Goal: Task Accomplishment & Management: Use online tool/utility

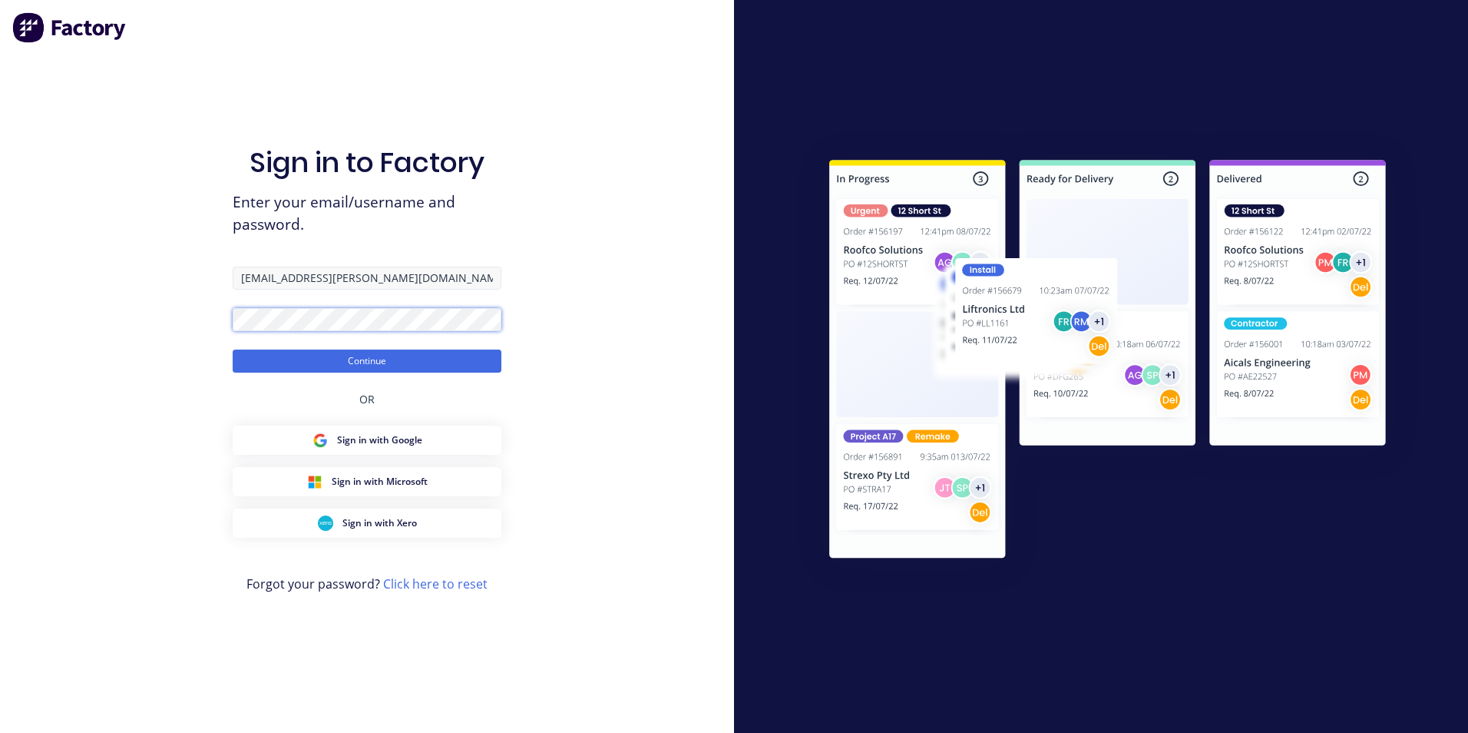
click at [233, 349] on button "Continue" at bounding box center [367, 360] width 269 height 23
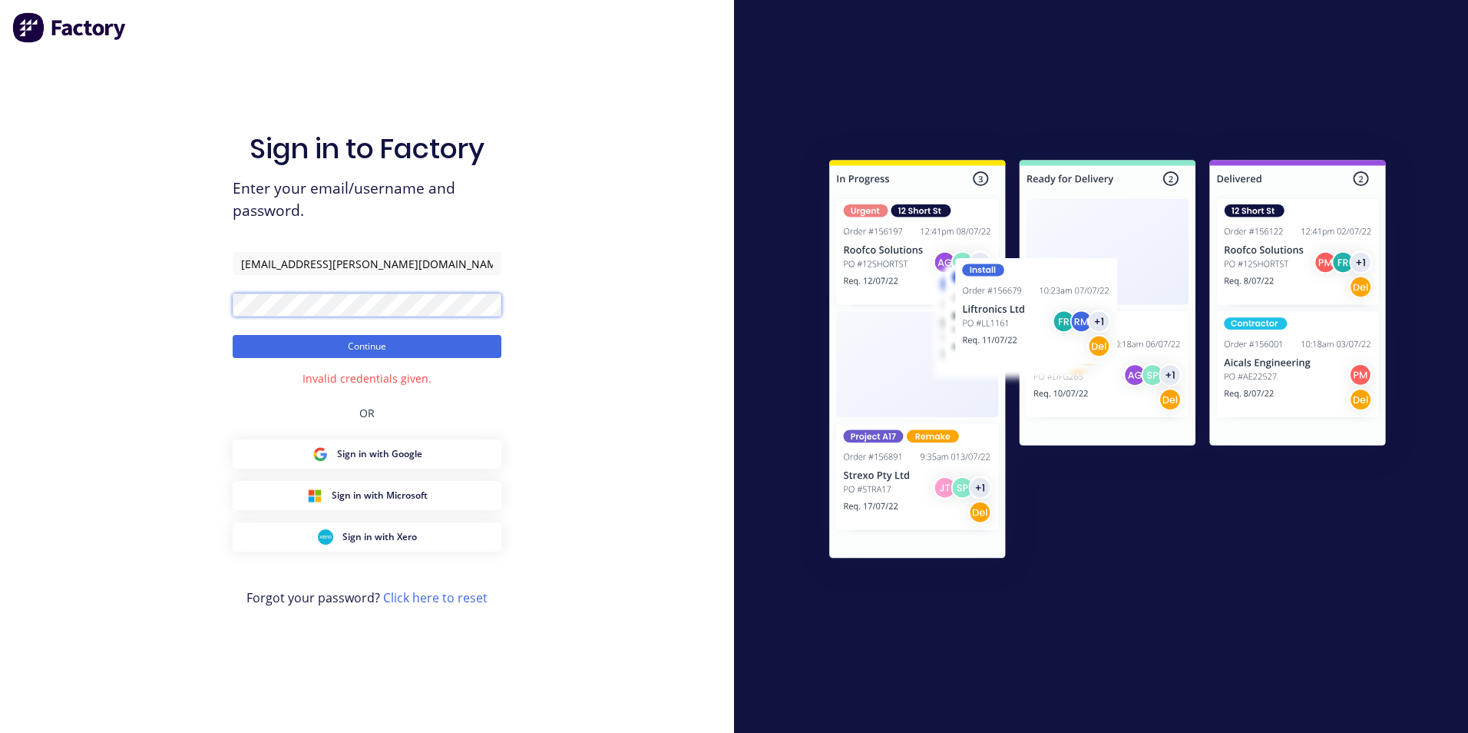
click at [0, 300] on html "Sign in to Factory Enter your email/username and password. [EMAIL_ADDRESS][PERS…" at bounding box center [734, 366] width 1468 height 733
click at [233, 335] on button "Continue" at bounding box center [367, 346] width 269 height 23
drag, startPoint x: 263, startPoint y: 261, endPoint x: 0, endPoint y: 280, distance: 263.3
click at [0, 276] on html "Sign in to Factory Enter your email/username and password. [EMAIL_ADDRESS][PERS…" at bounding box center [734, 366] width 1468 height 733
type input "[EMAIL_ADDRESS][PERSON_NAME][DOMAIN_NAME]"
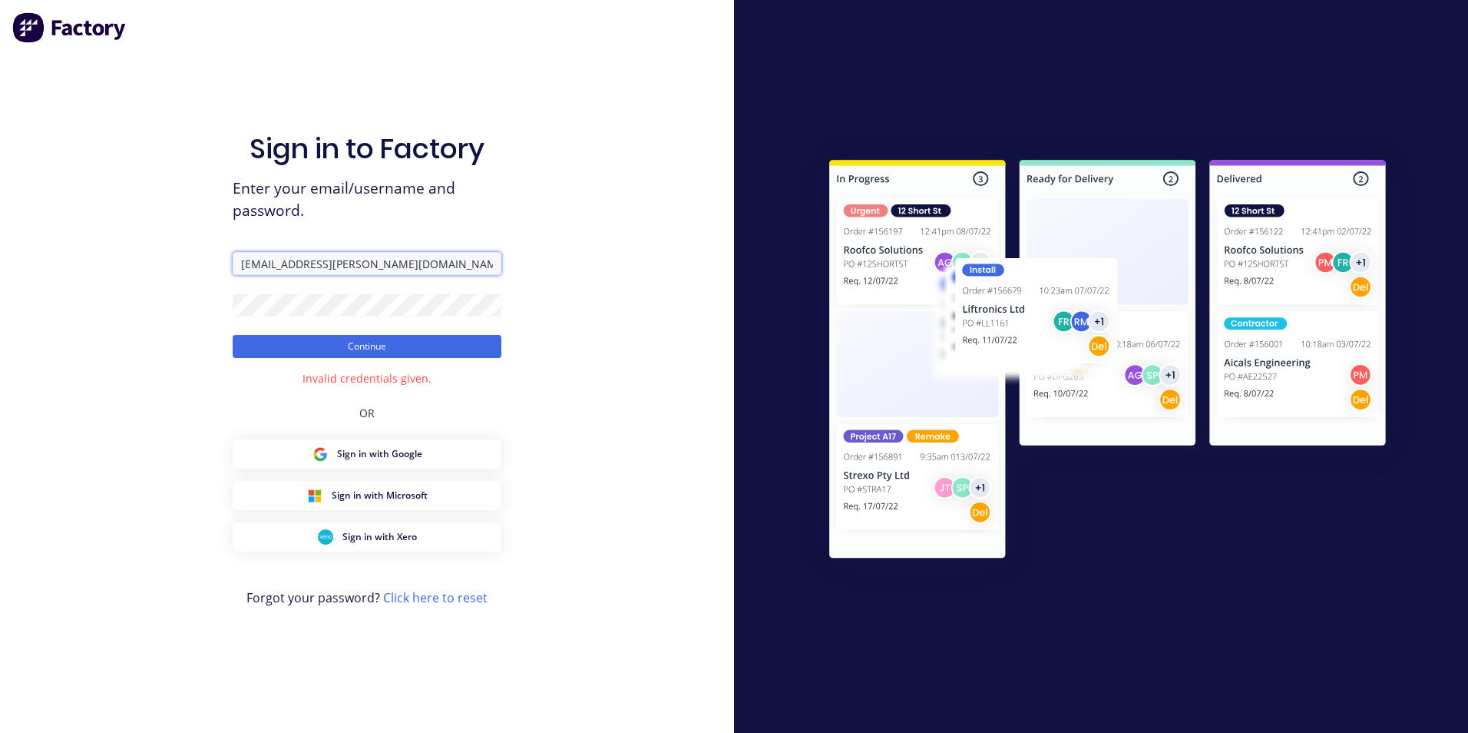
click at [233, 335] on button "Continue" at bounding box center [367, 346] width 269 height 23
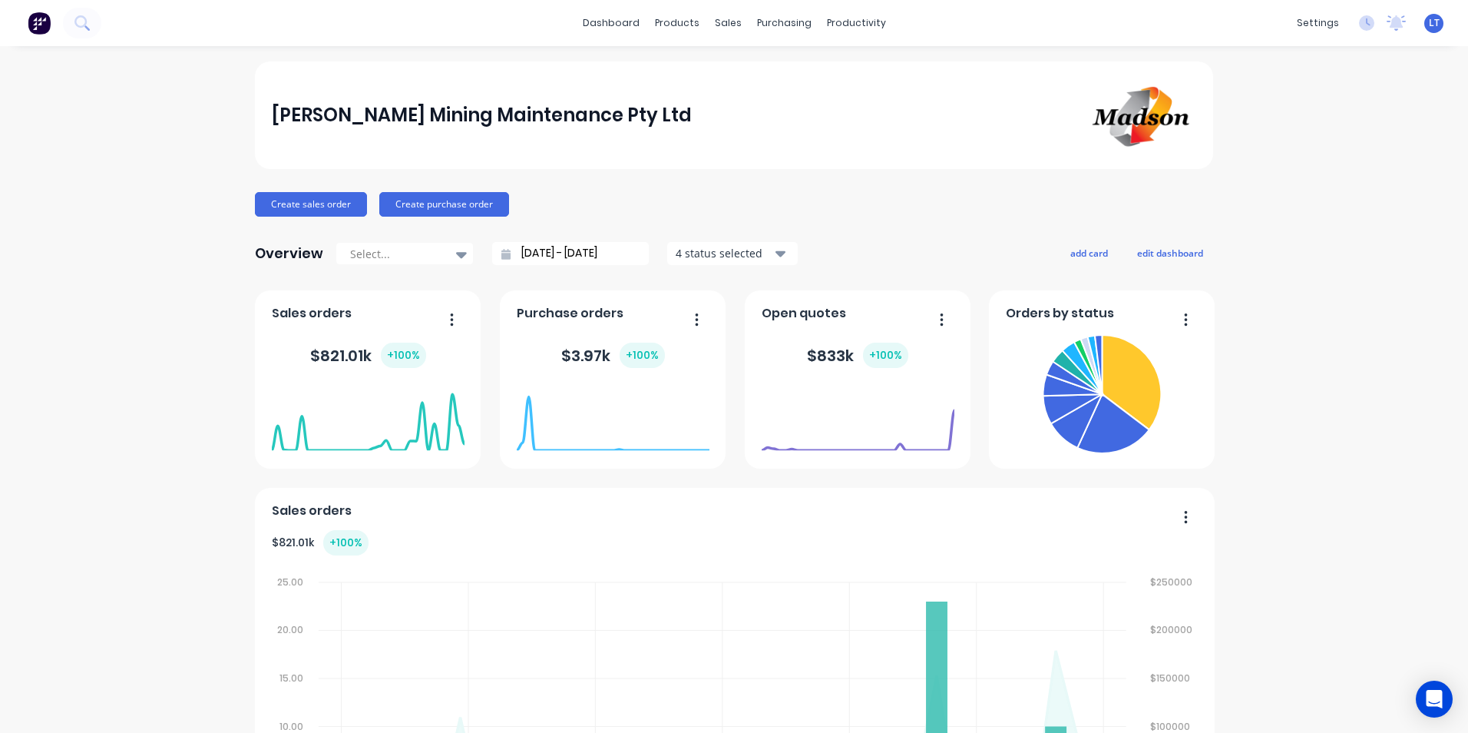
click at [767, 50] on div "dashboard products sales purchasing productivity dashboard products Product Cat…" at bounding box center [734, 366] width 1468 height 733
click at [697, 53] on div "dashboard products sales purchasing productivity dashboard products Product Cat…" at bounding box center [734, 366] width 1468 height 733
drag, startPoint x: 696, startPoint y: 53, endPoint x: 696, endPoint y: 38, distance: 14.6
click at [681, 51] on div "dashboard products sales purchasing productivity dashboard products Product Cat…" at bounding box center [734, 366] width 1468 height 733
click at [743, 74] on div at bounding box center [731, 74] width 23 height 14
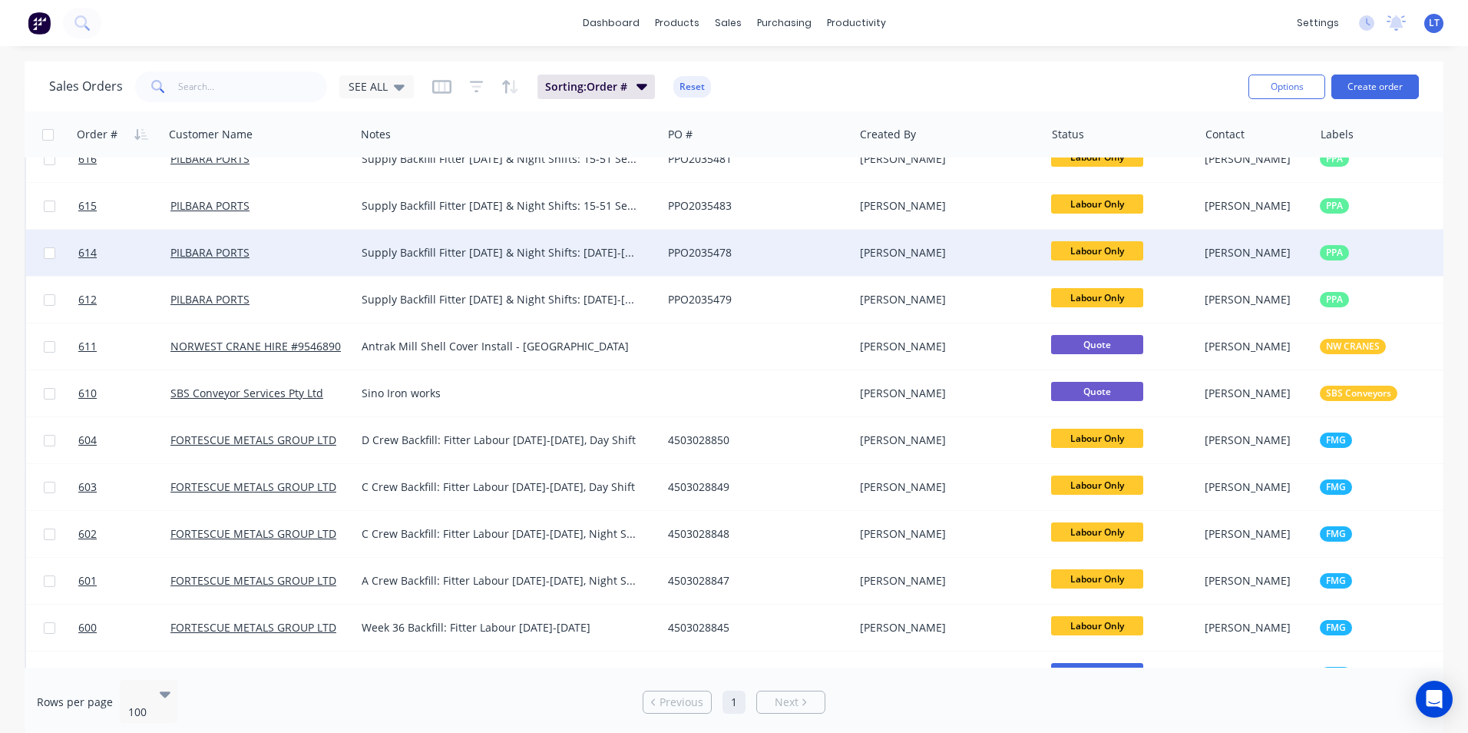
scroll to position [461, 0]
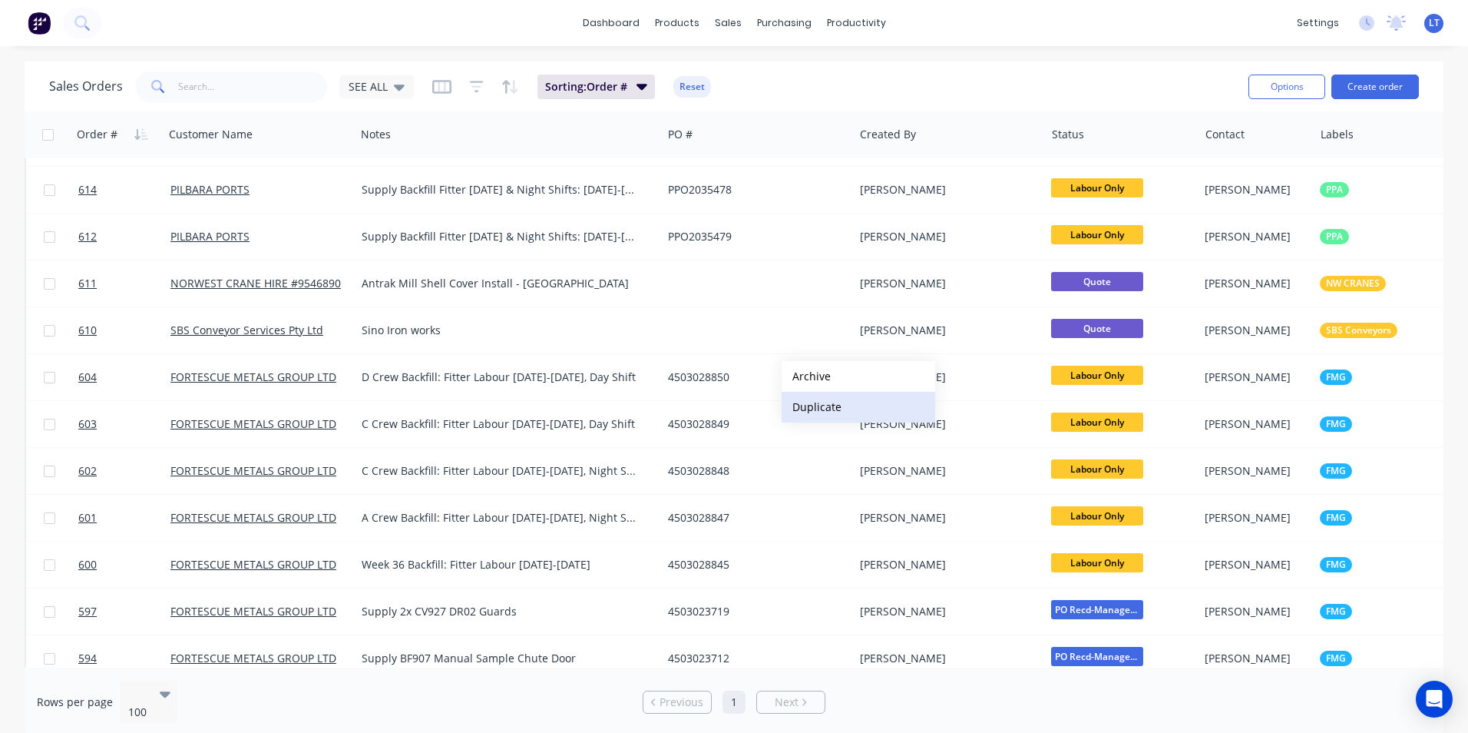
click at [818, 400] on button "Duplicate" at bounding box center [859, 407] width 154 height 31
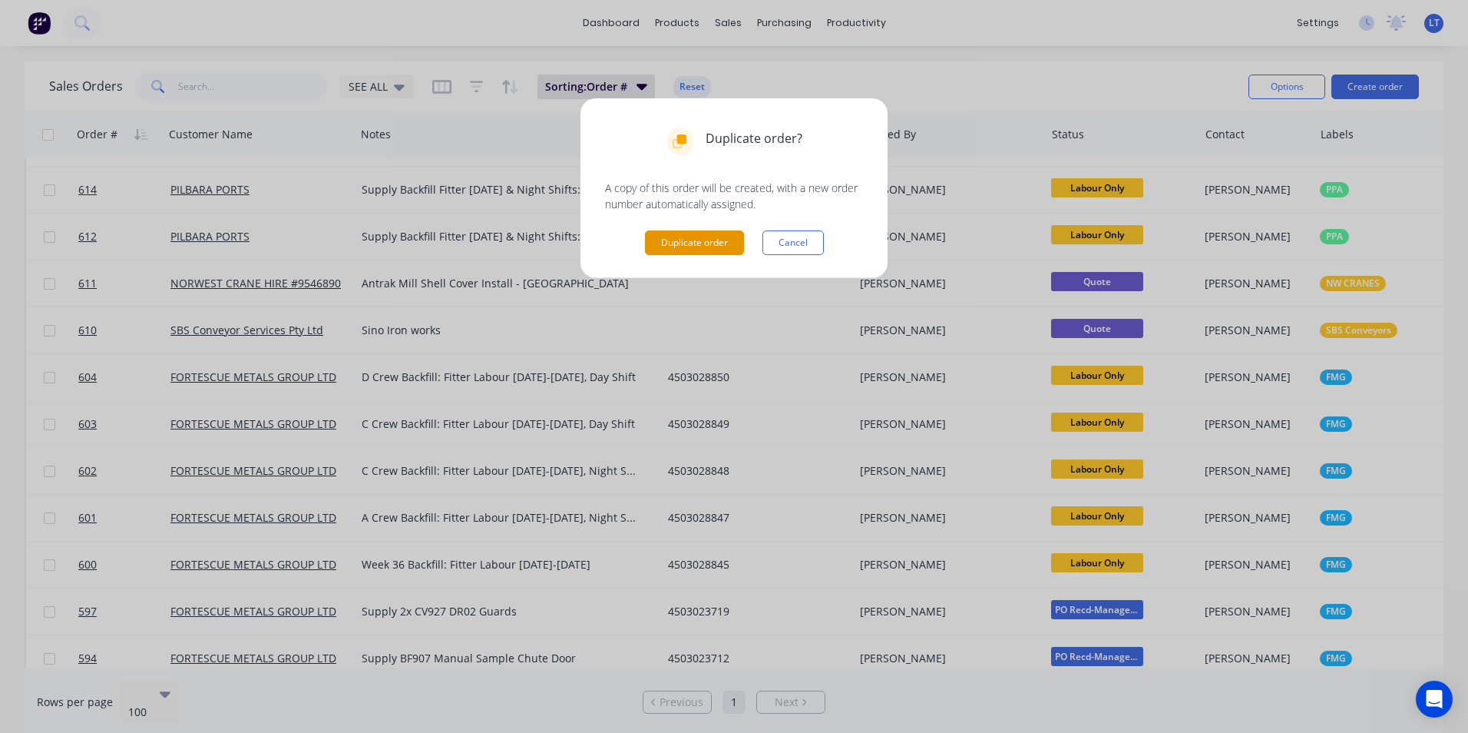
click at [685, 249] on button "Duplicate order" at bounding box center [694, 242] width 99 height 25
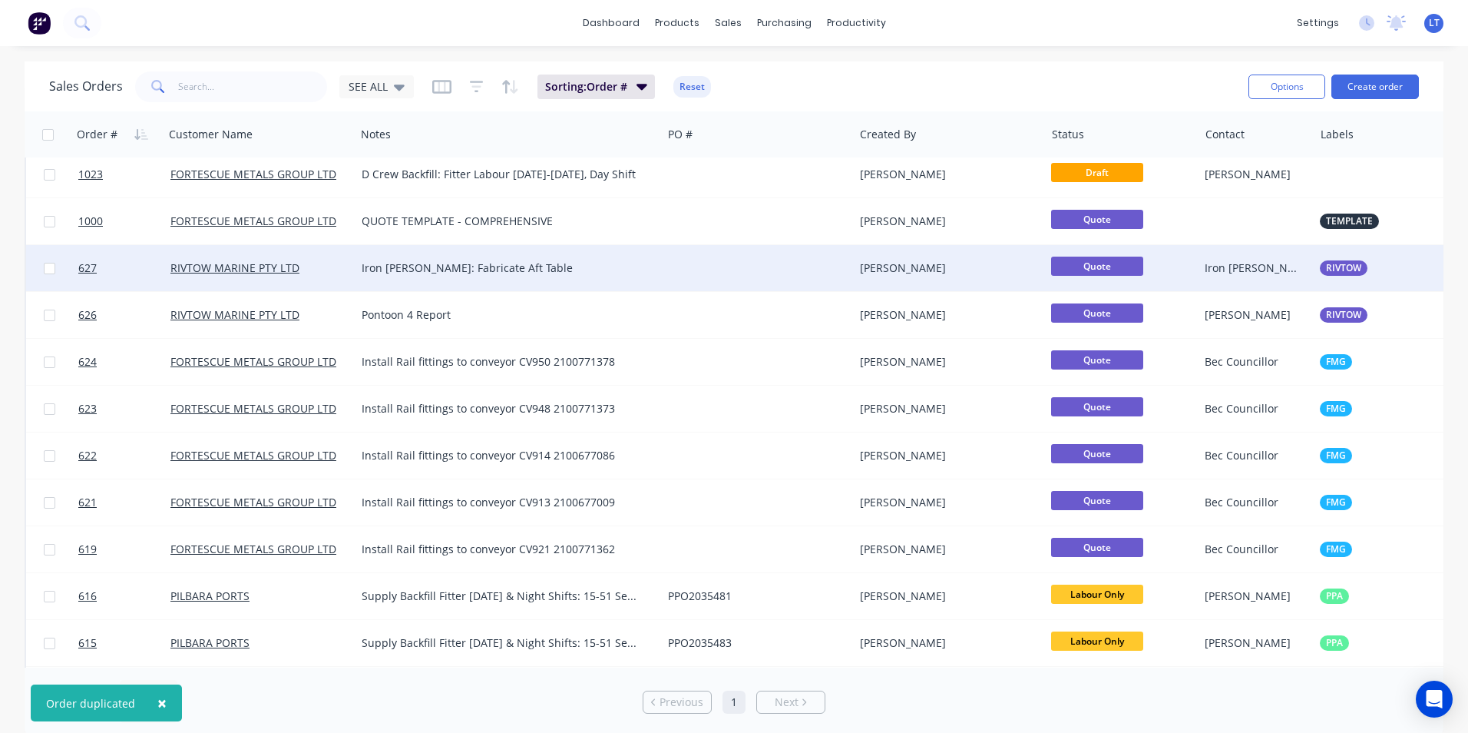
scroll to position [0, 0]
